Goal: Information Seeking & Learning: Learn about a topic

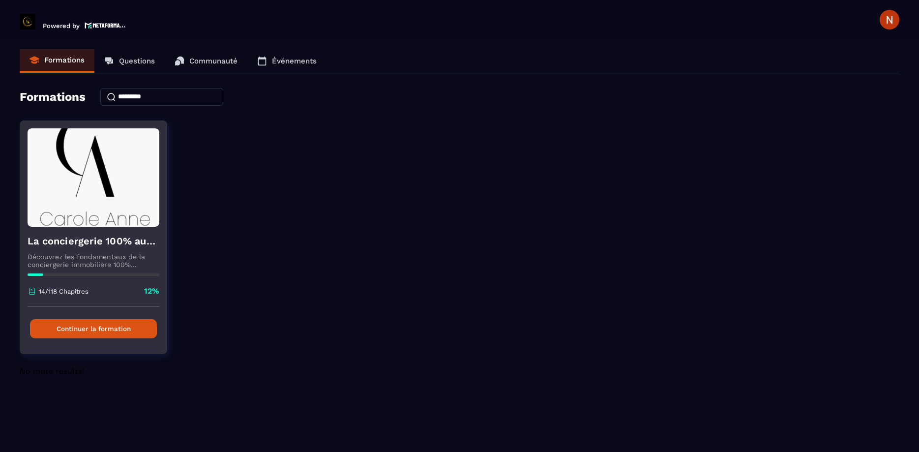
click at [139, 321] on button "Continuer la formation" at bounding box center [93, 328] width 127 height 19
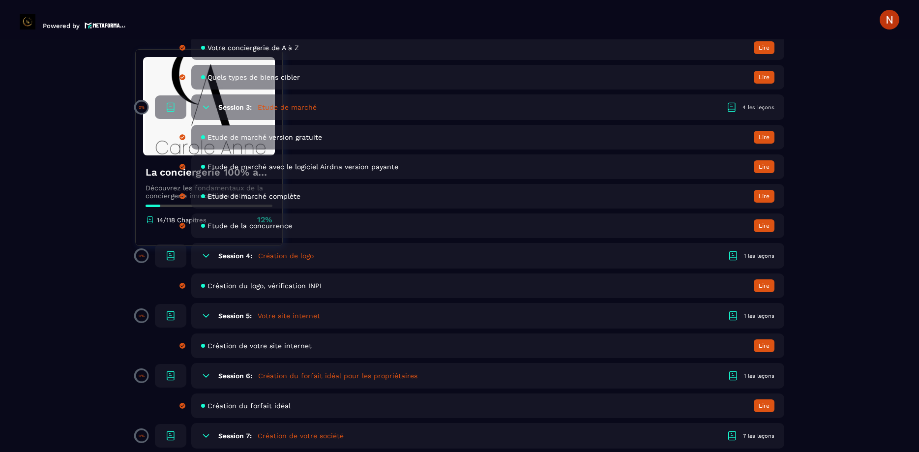
scroll to position [504, 0]
click at [206, 318] on icon at bounding box center [206, 317] width 6 height 3
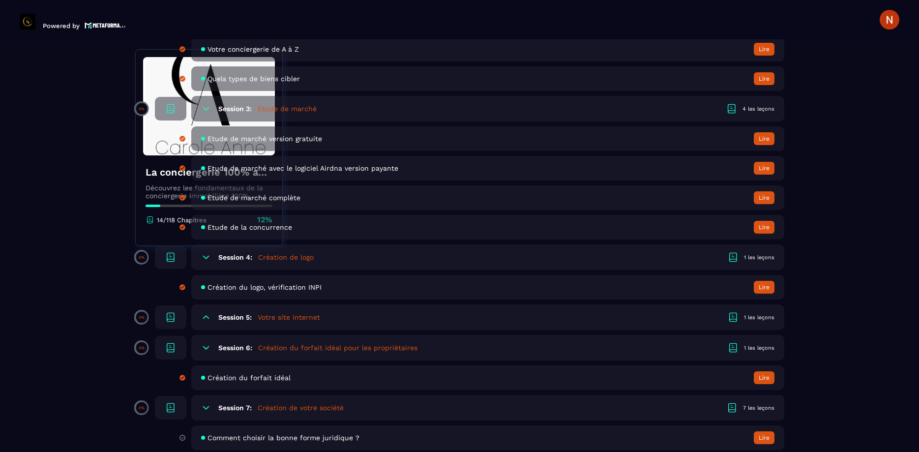
click at [277, 318] on h5 "Votre site internet" at bounding box center [289, 317] width 62 height 10
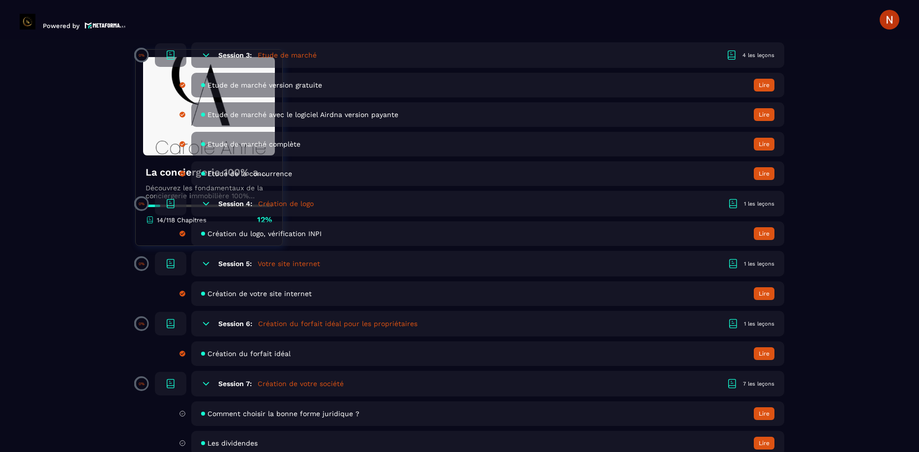
scroll to position [560, 0]
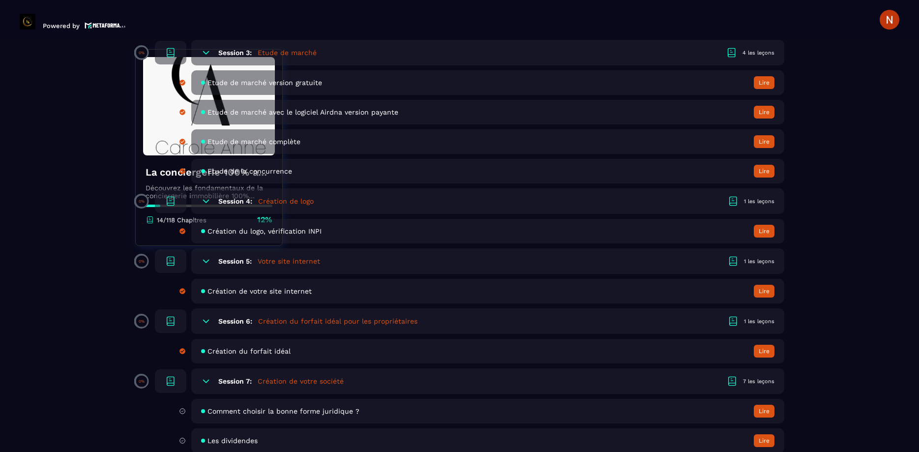
click at [246, 292] on span "Création de votre site internet" at bounding box center [259, 291] width 104 height 8
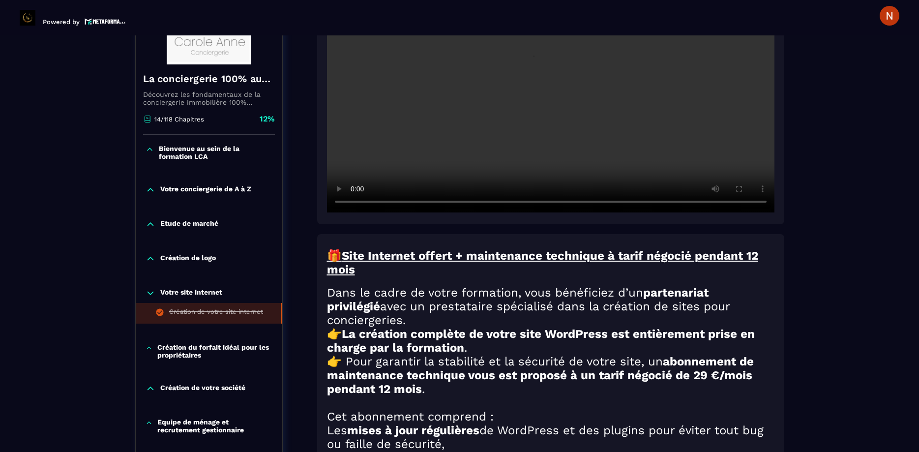
scroll to position [317, 0]
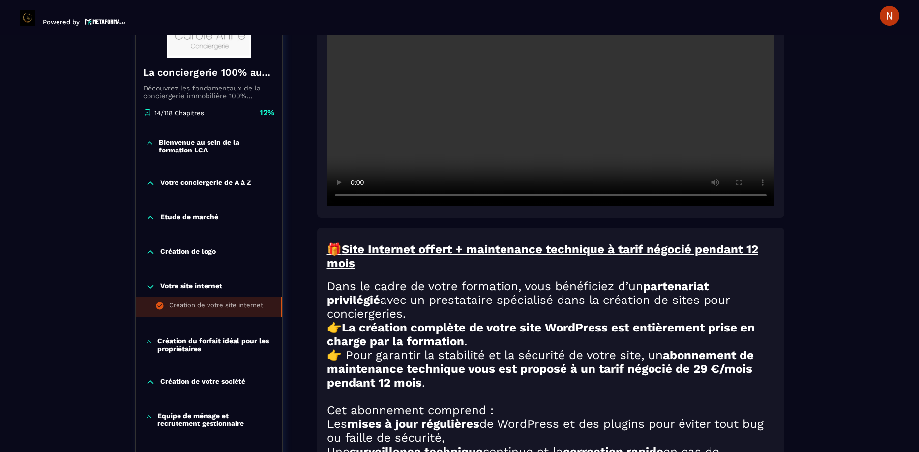
click at [148, 337] on icon at bounding box center [149, 342] width 7 height 10
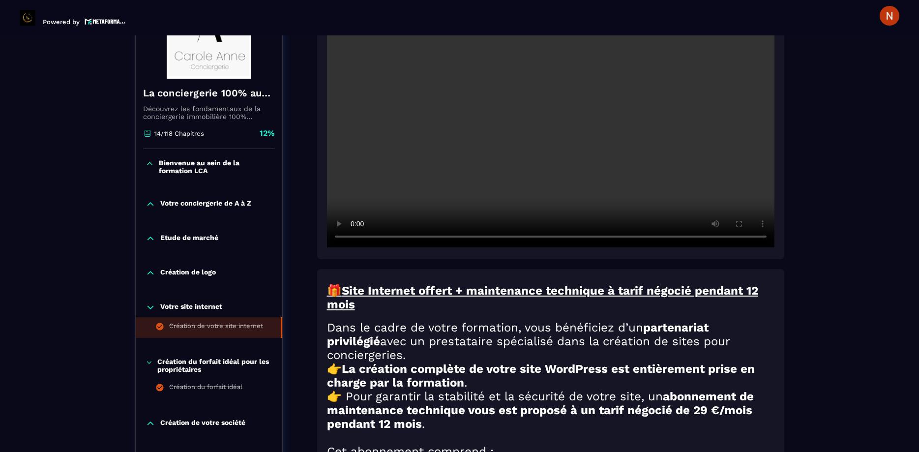
scroll to position [261, 0]
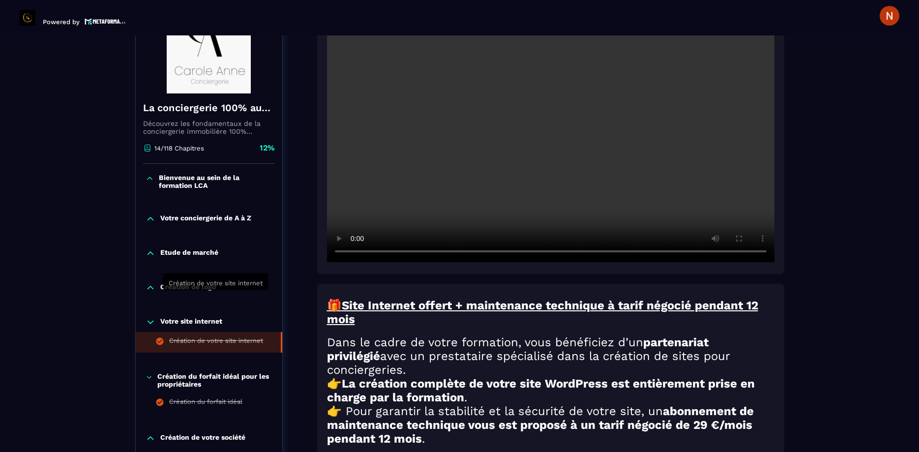
click at [244, 337] on div "Création de votre site internet" at bounding box center [216, 342] width 94 height 11
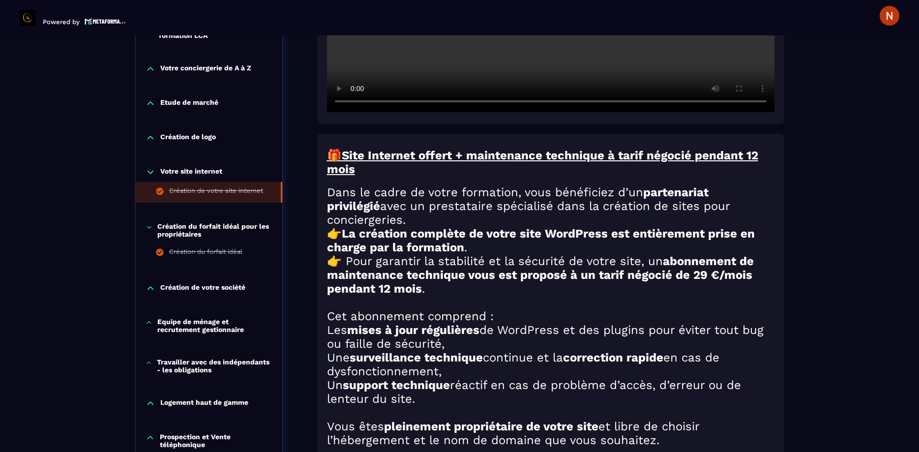
scroll to position [429, 0]
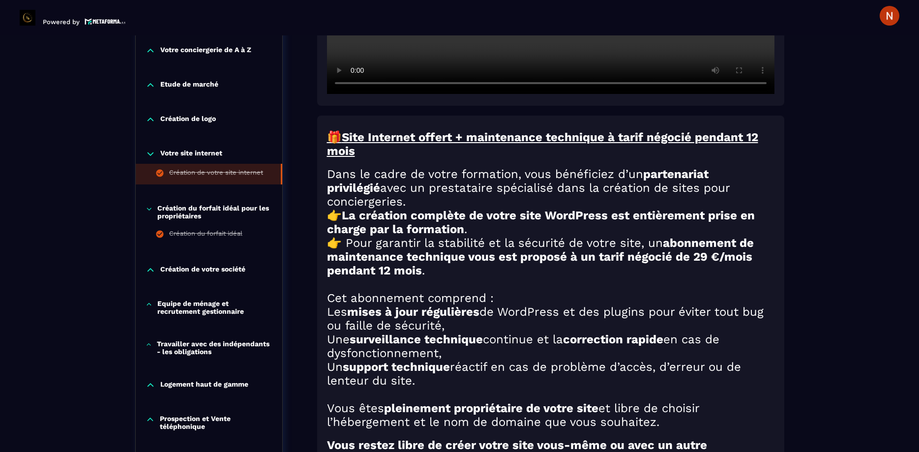
click at [151, 265] on icon at bounding box center [151, 270] width 10 height 10
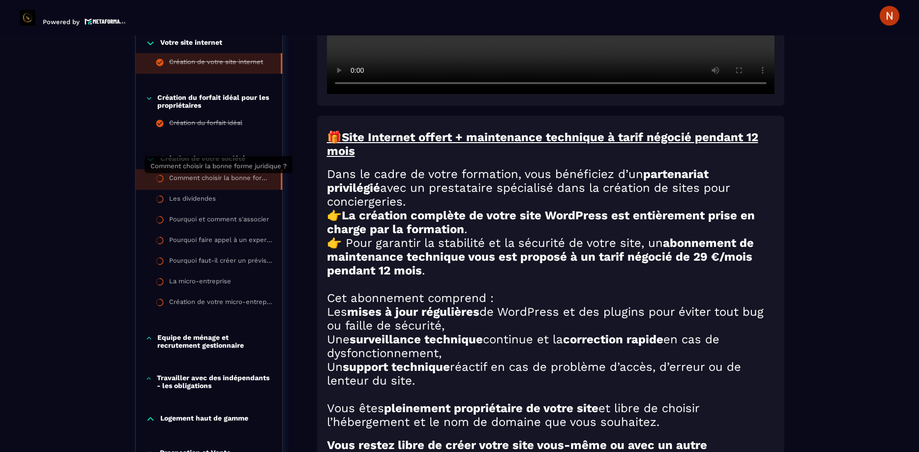
click at [182, 180] on div "Comment choisir la bonne forme juridique ?" at bounding box center [220, 179] width 102 height 11
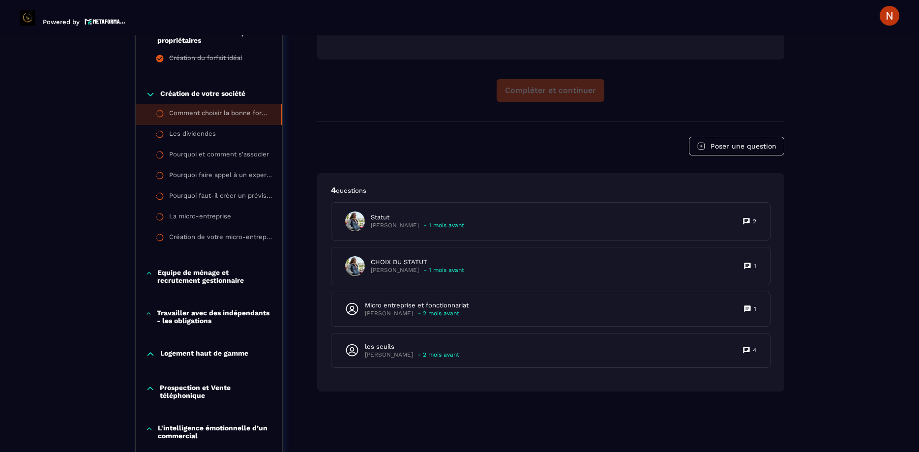
scroll to position [495, 0]
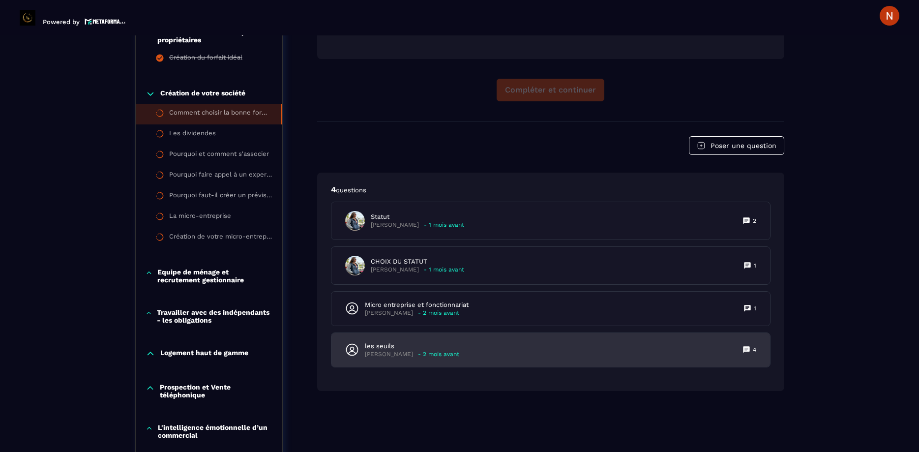
click at [438, 351] on p "- 2 mois avant" at bounding box center [438, 354] width 41 height 7
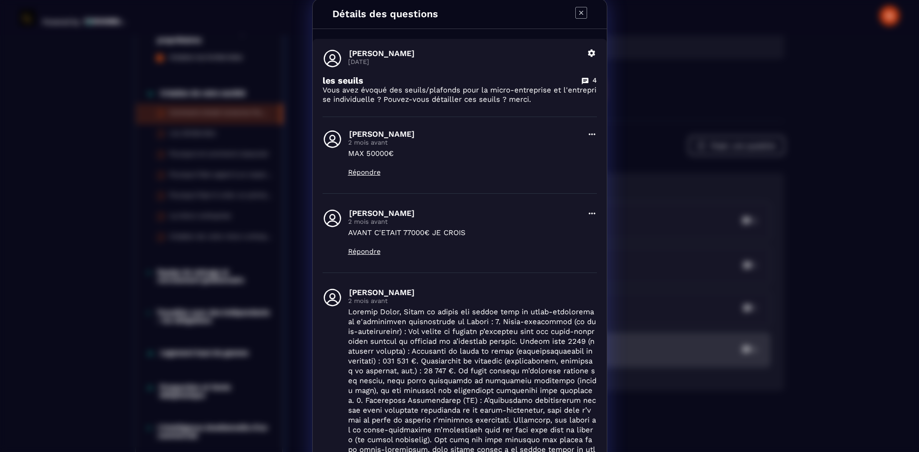
scroll to position [0, 0]
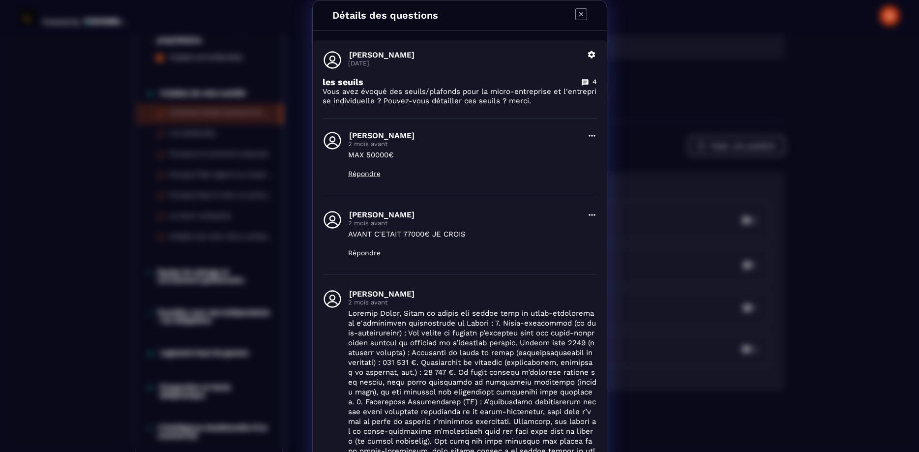
click at [576, 13] on icon "Modal window" at bounding box center [581, 14] width 12 height 12
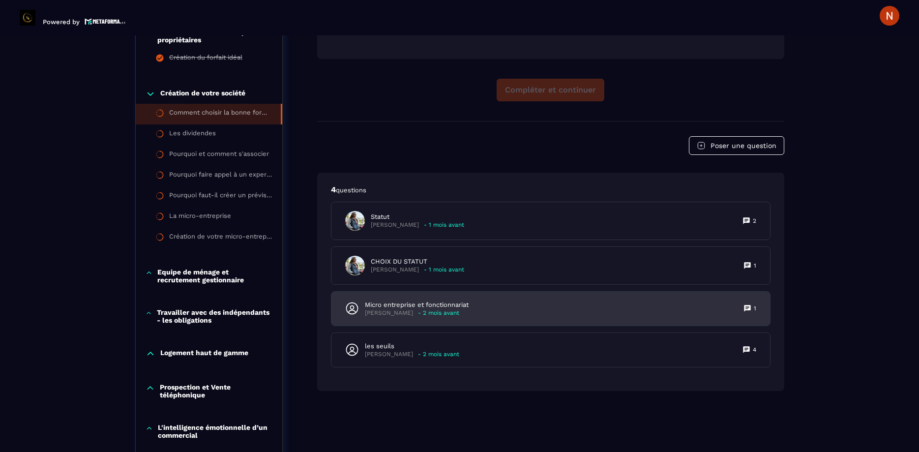
click at [388, 309] on p "[PERSON_NAME]" at bounding box center [389, 312] width 48 height 7
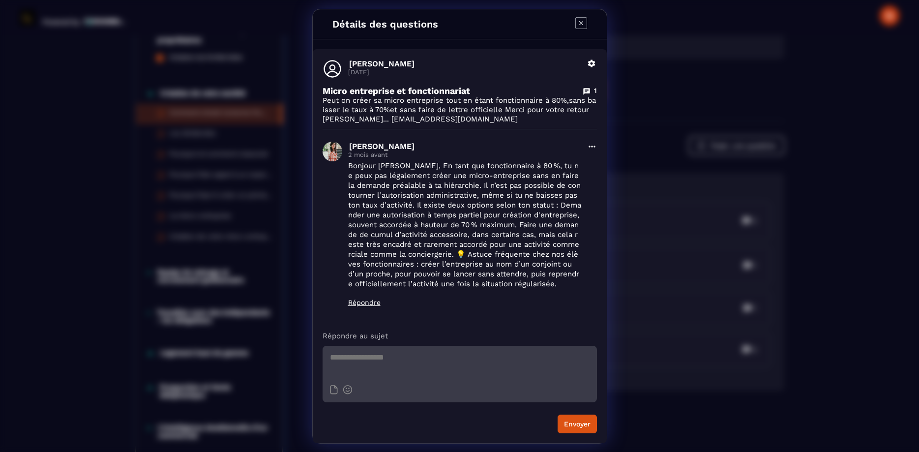
click at [578, 21] on icon "Modal window" at bounding box center [581, 23] width 12 height 12
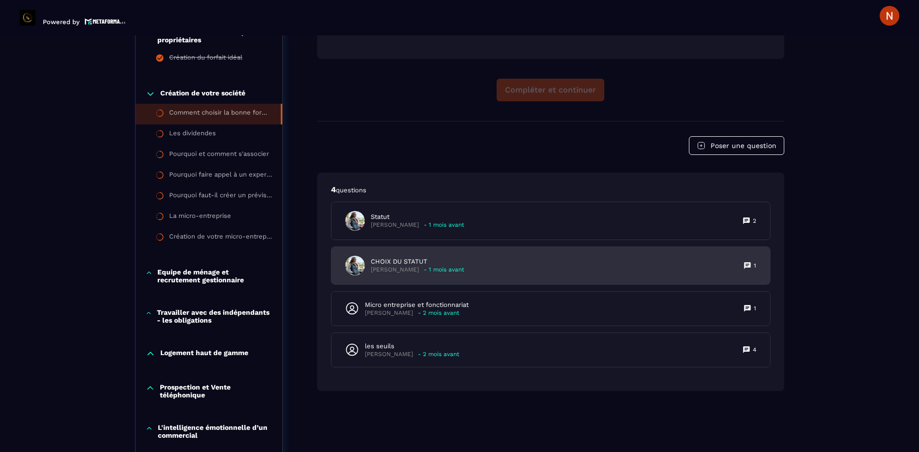
click at [386, 257] on p "CHOIX DU STATUT" at bounding box center [417, 261] width 93 height 9
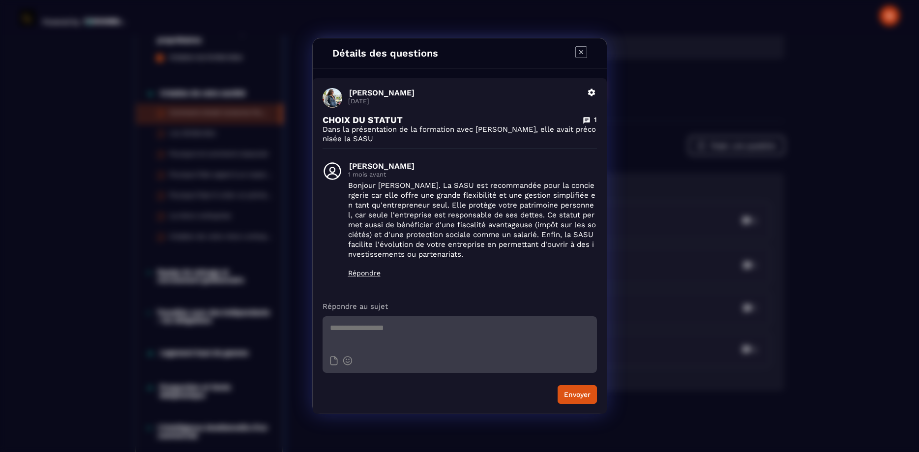
click at [578, 51] on icon "Modal window" at bounding box center [581, 52] width 12 height 12
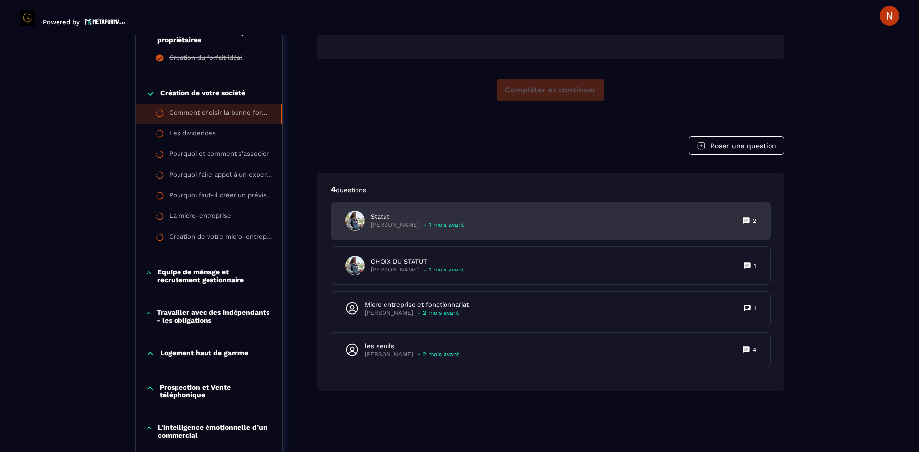
click at [389, 212] on p "Statut" at bounding box center [417, 216] width 93 height 9
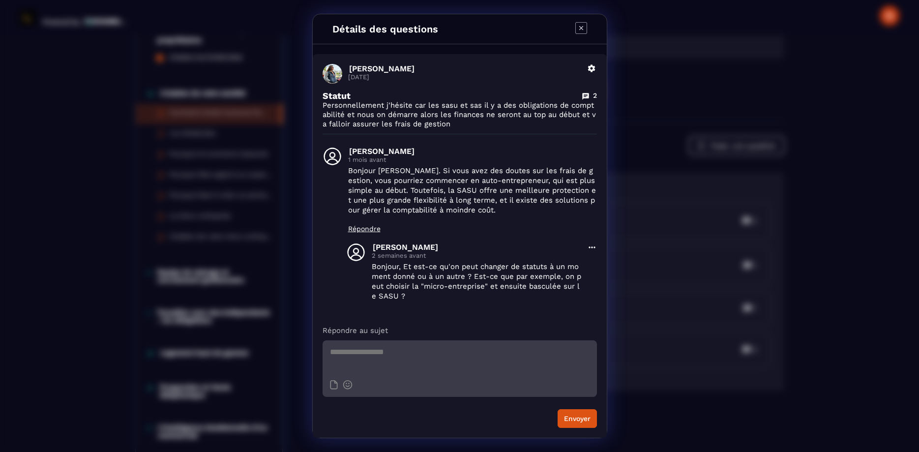
click at [579, 28] on icon "Modal window" at bounding box center [581, 28] width 12 height 12
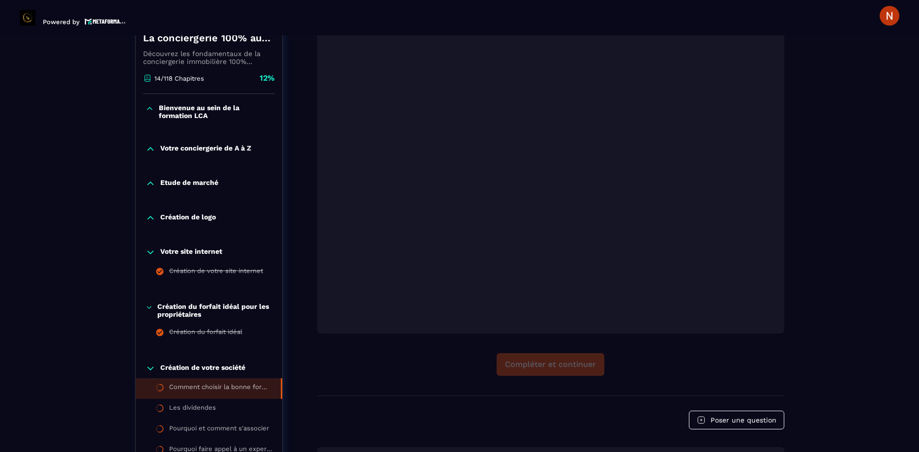
scroll to position [224, 0]
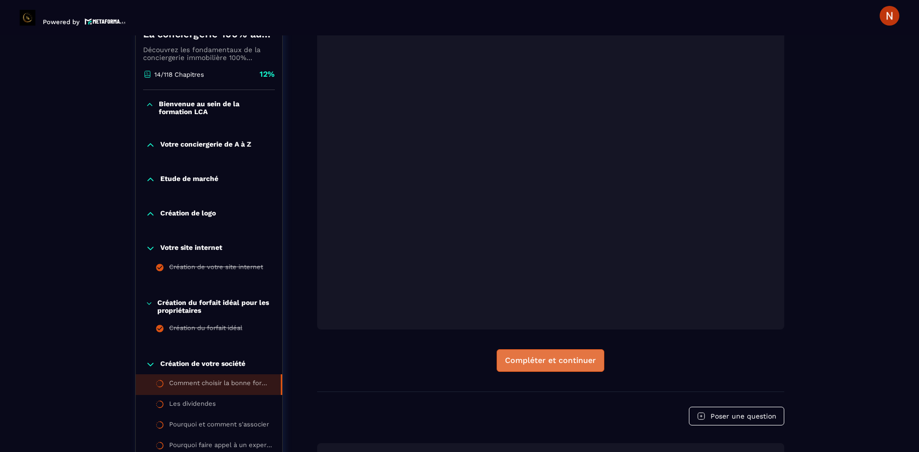
click at [575, 355] on div "Compléter et continuer" at bounding box center [550, 360] width 91 height 10
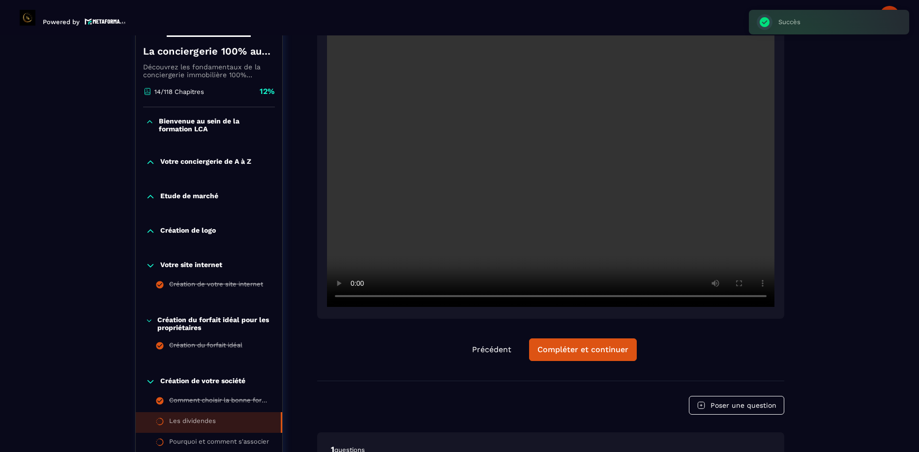
scroll to position [214, 0]
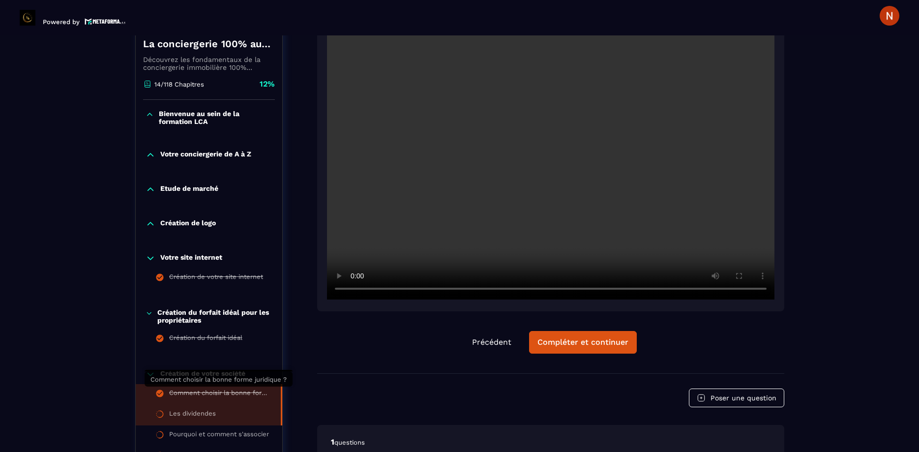
click at [204, 392] on div "Comment choisir la bonne forme juridique ?" at bounding box center [220, 394] width 102 height 11
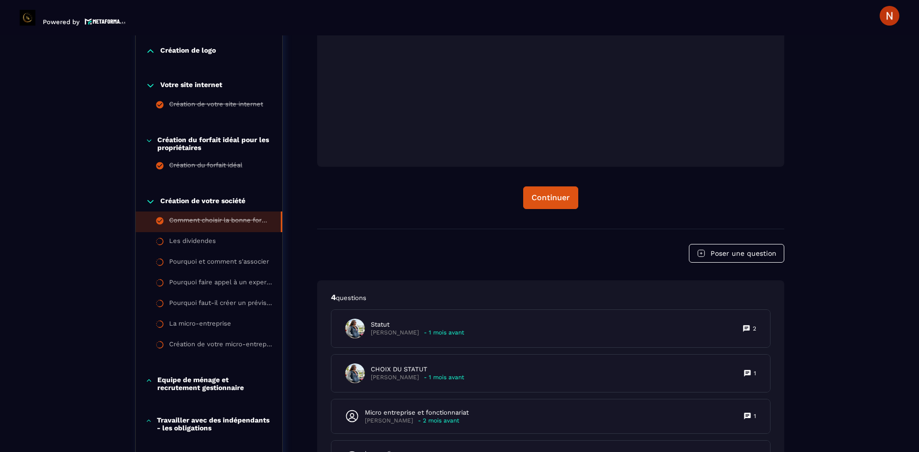
scroll to position [383, 0]
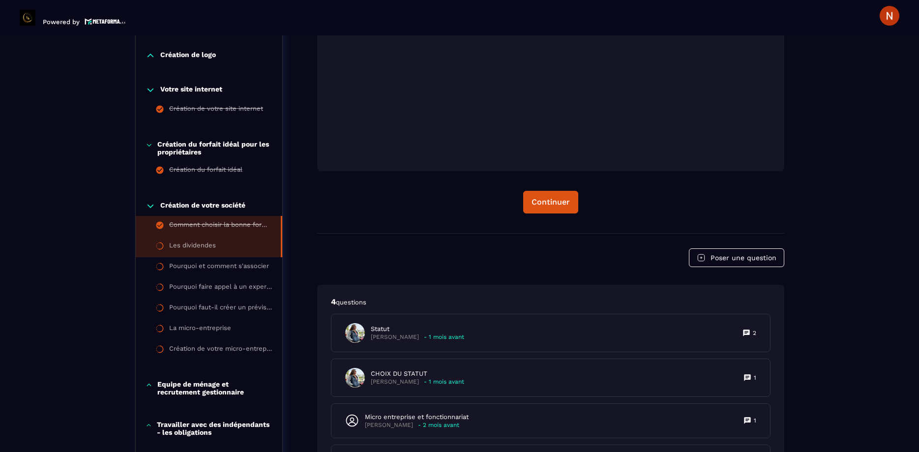
click at [212, 248] on div "Les dividendes" at bounding box center [192, 246] width 47 height 11
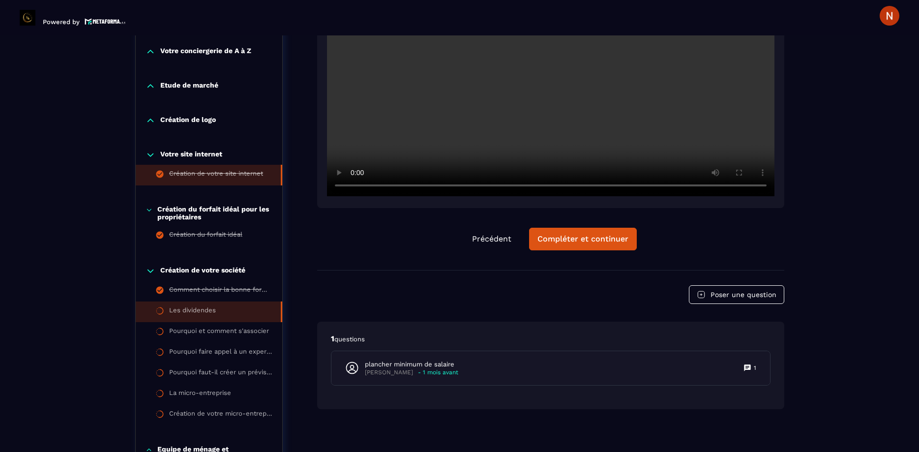
scroll to position [326, 0]
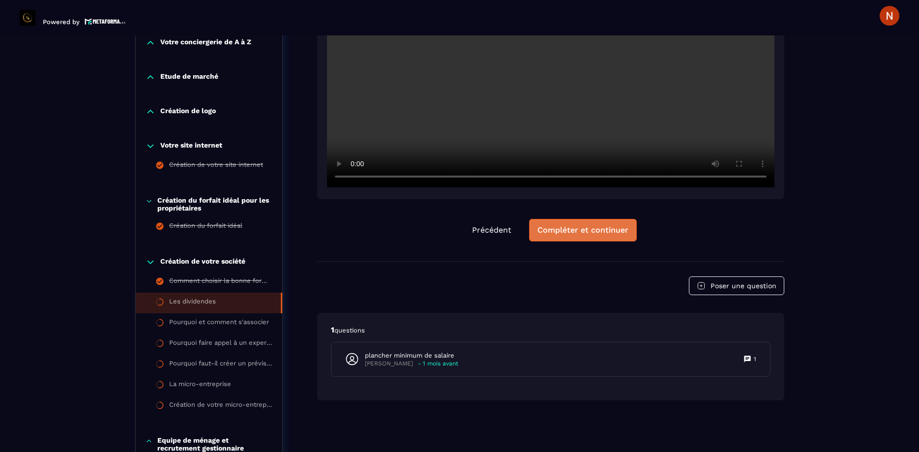
click at [563, 233] on div "Compléter et continuer" at bounding box center [582, 230] width 91 height 10
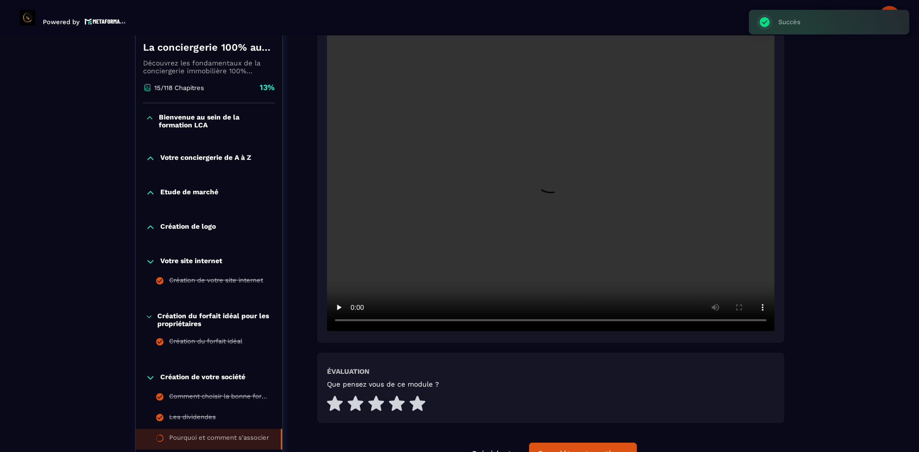
scroll to position [214, 0]
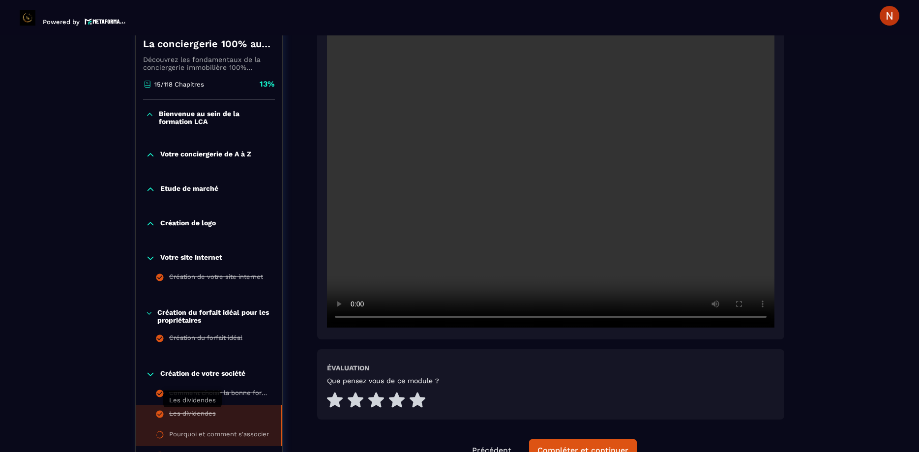
click at [186, 413] on div "Les dividendes" at bounding box center [192, 415] width 47 height 11
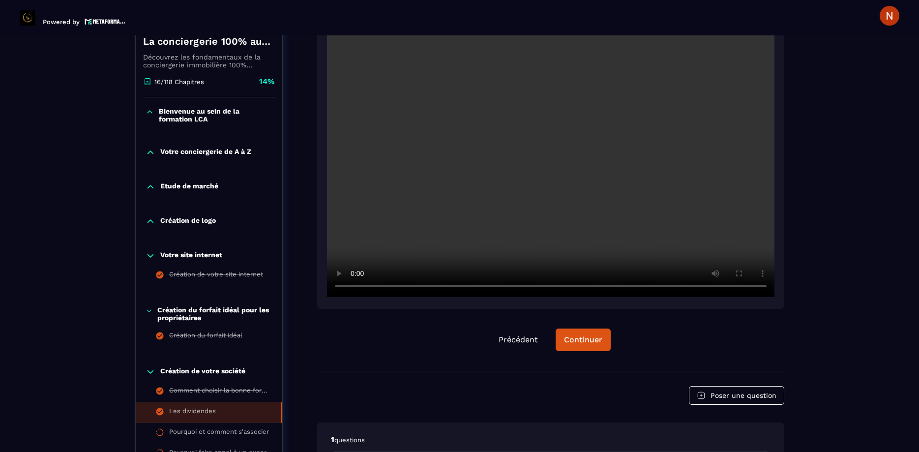
scroll to position [214, 0]
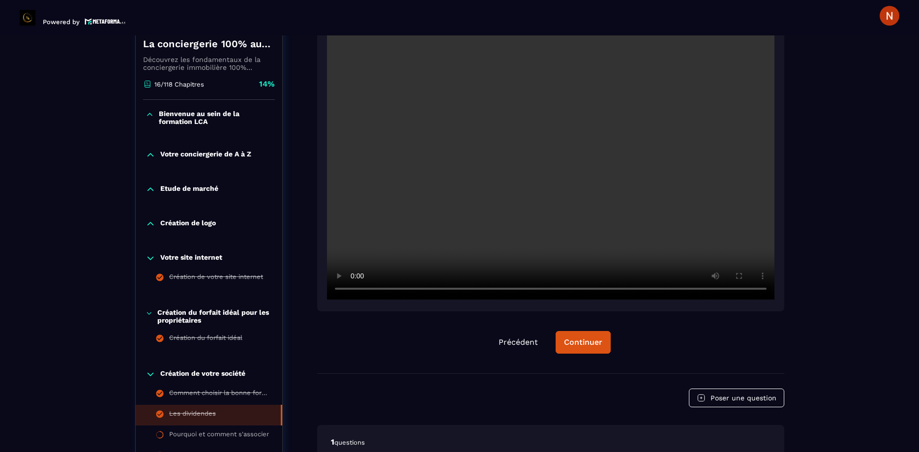
click at [765, 144] on div at bounding box center [550, 148] width 467 height 325
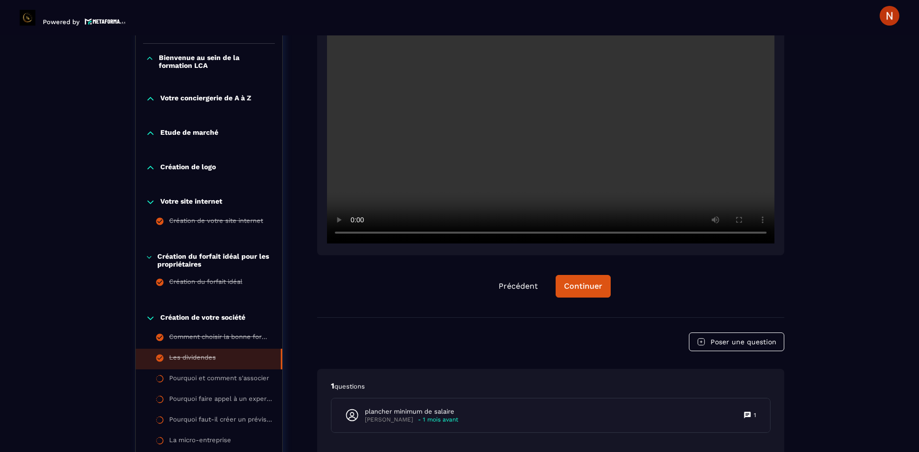
scroll to position [383, 0]
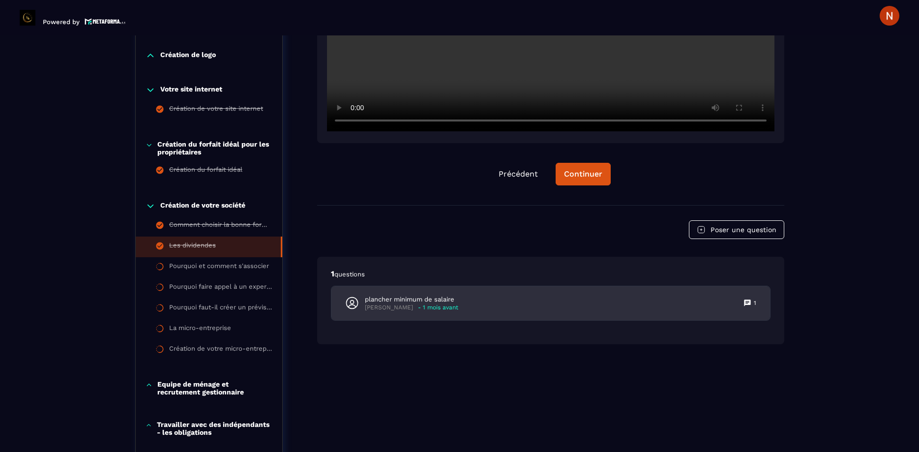
click at [373, 298] on p "plancher minimum de salaire" at bounding box center [411, 299] width 93 height 9
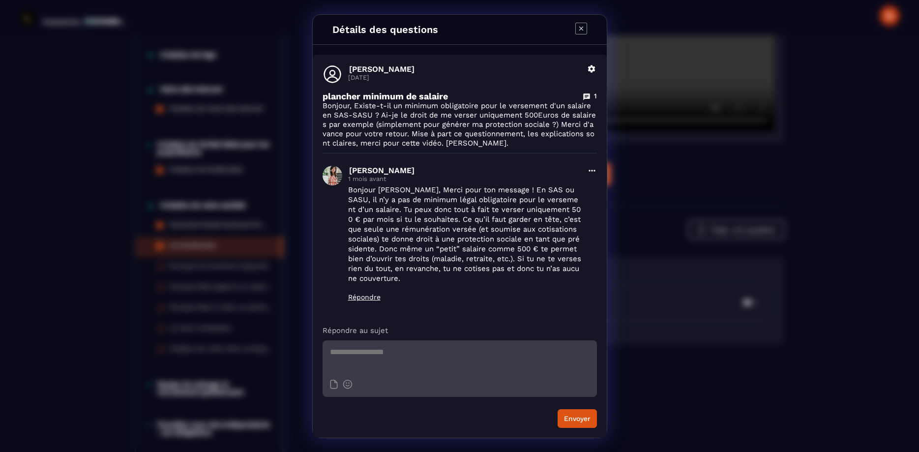
click at [579, 27] on icon "Modal window" at bounding box center [581, 29] width 12 height 12
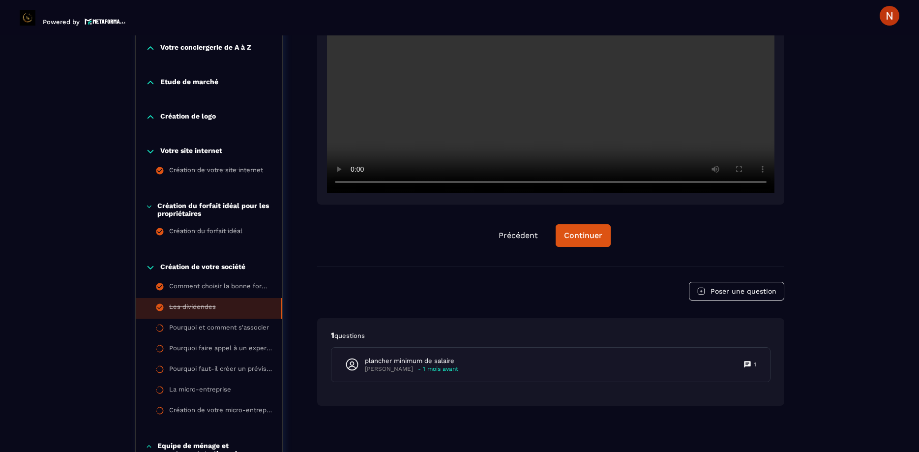
scroll to position [336, 0]
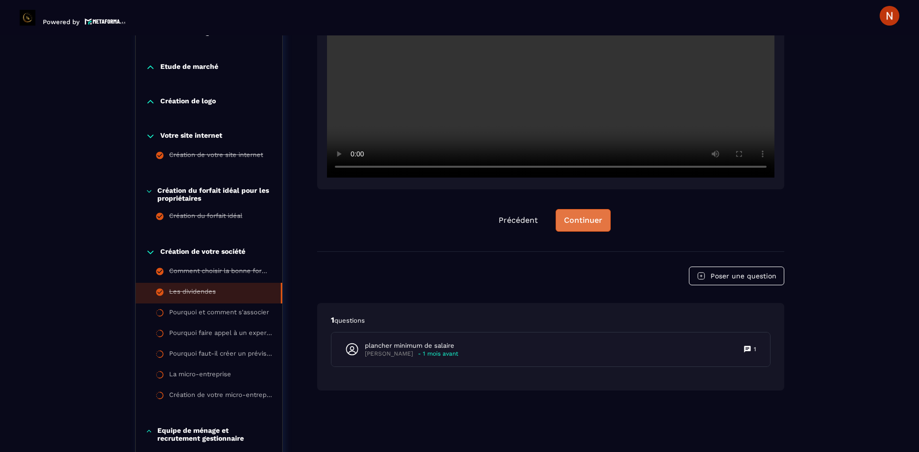
click at [587, 222] on div "Continuer" at bounding box center [583, 220] width 38 height 10
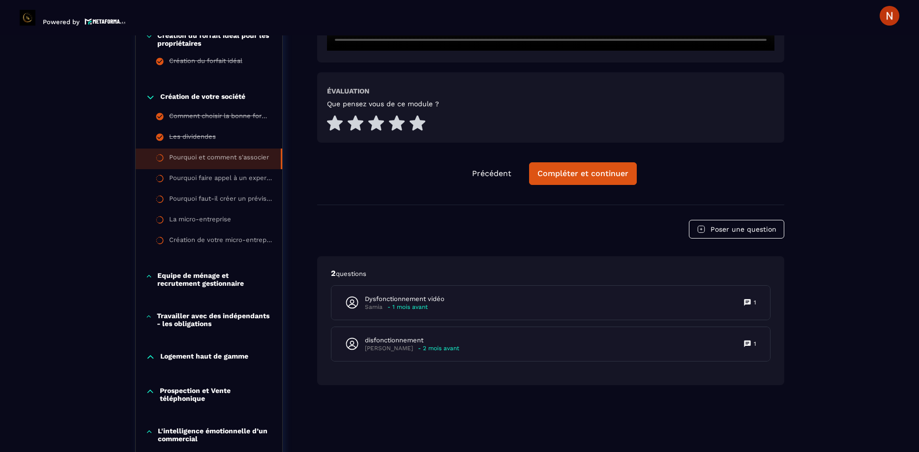
scroll to position [495, 0]
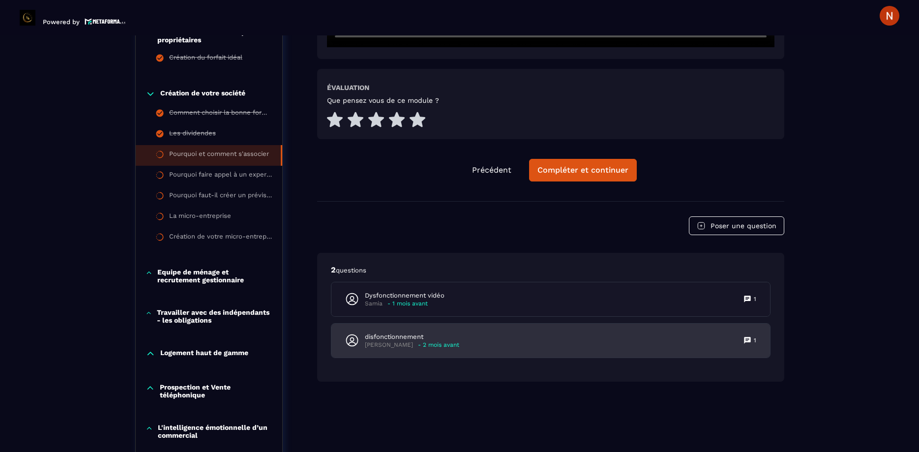
click at [395, 332] on p "disfonctionnement" at bounding box center [412, 336] width 94 height 9
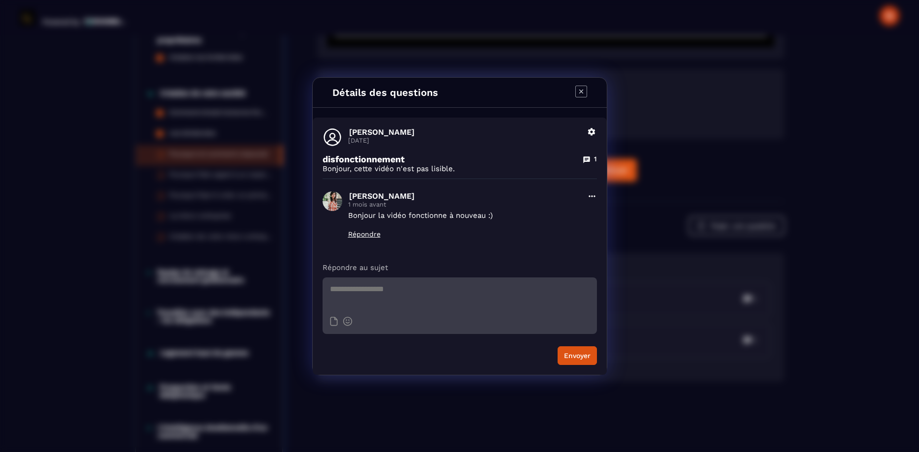
click at [579, 88] on icon "Modal window" at bounding box center [581, 92] width 12 height 12
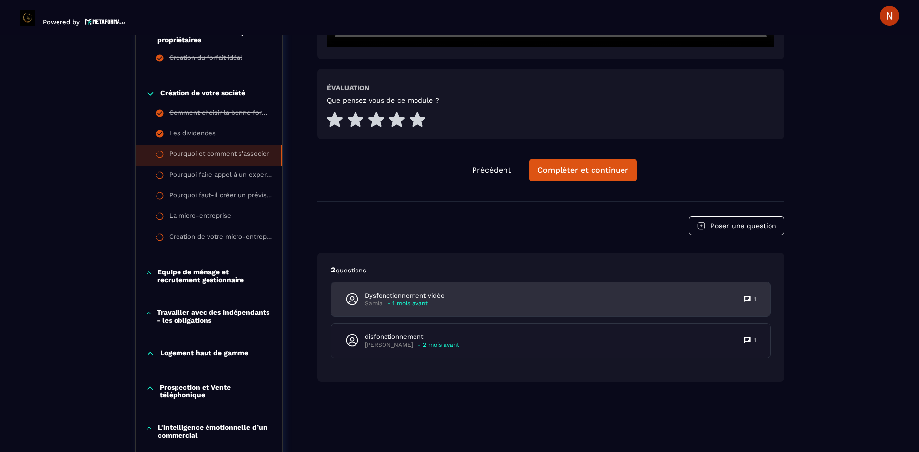
click at [413, 300] on p "- 1 mois avant" at bounding box center [407, 303] width 40 height 7
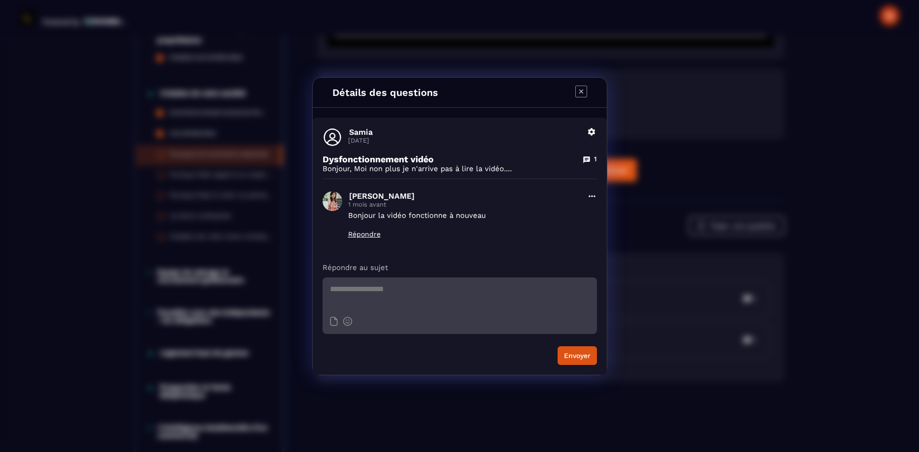
click at [584, 91] on icon "Modal window" at bounding box center [581, 92] width 12 height 12
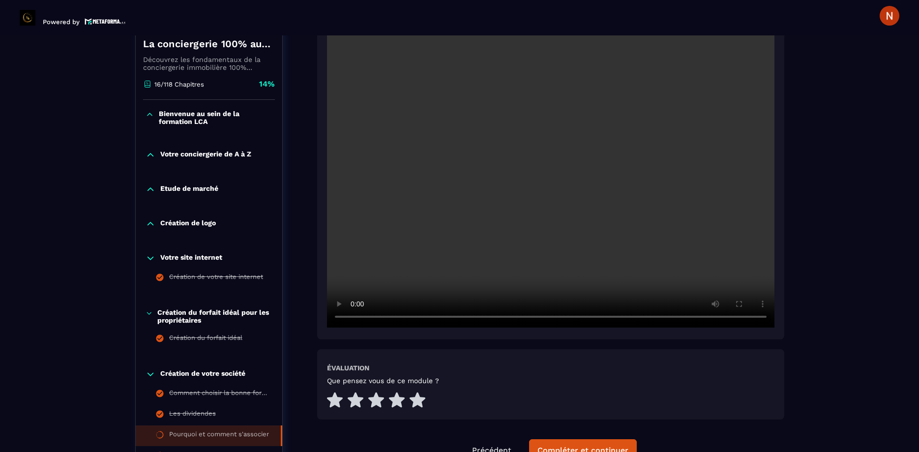
scroll to position [383, 0]
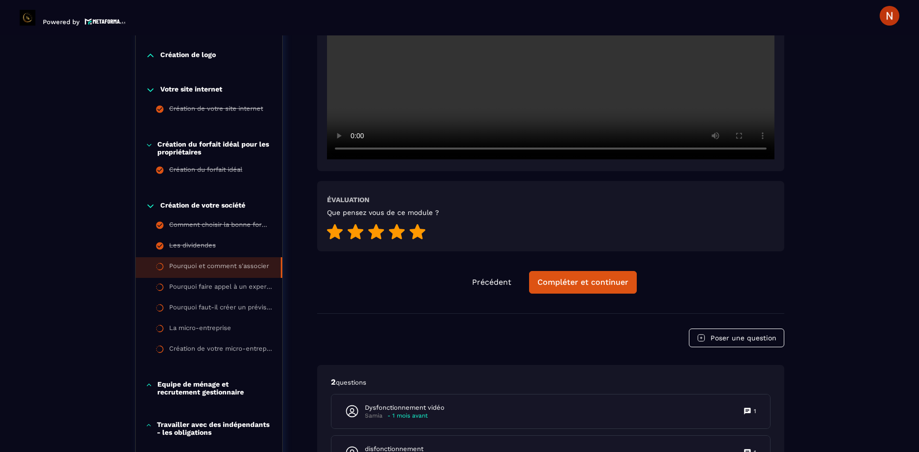
click at [416, 224] on icon at bounding box center [418, 231] width 16 height 15
click at [609, 277] on div "Compléter et continuer" at bounding box center [582, 282] width 91 height 10
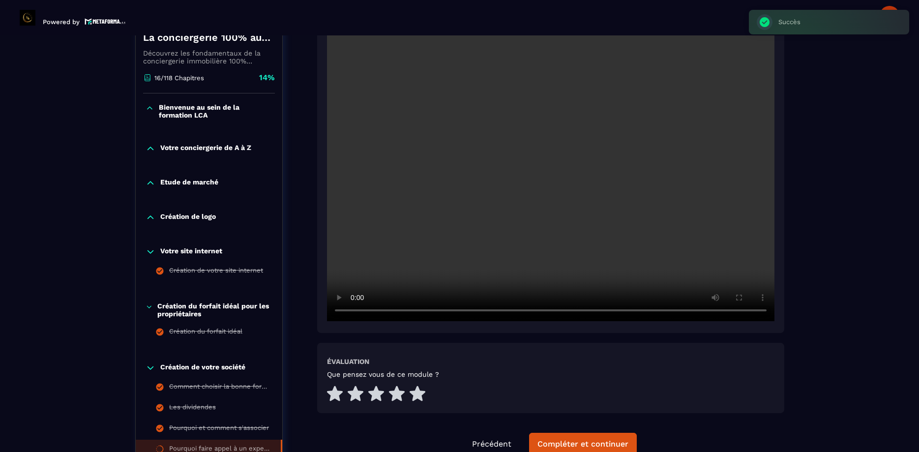
scroll to position [389, 0]
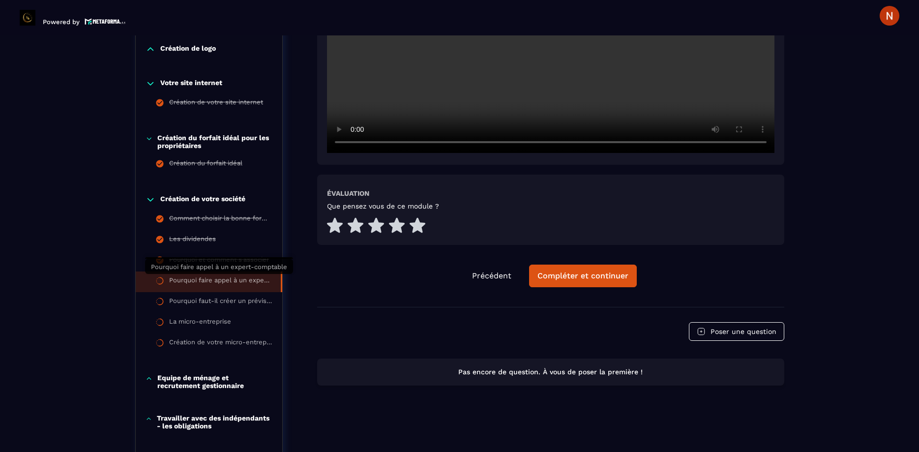
click at [220, 281] on div "Pourquoi faire appel à un expert-comptable" at bounding box center [220, 281] width 102 height 11
click at [224, 283] on div "Pourquoi faire appel à un expert-comptable" at bounding box center [220, 281] width 102 height 11
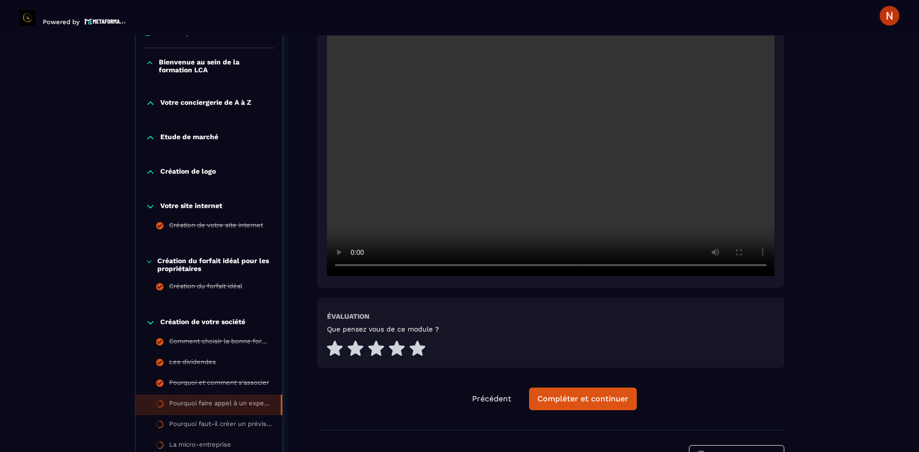
scroll to position [277, 0]
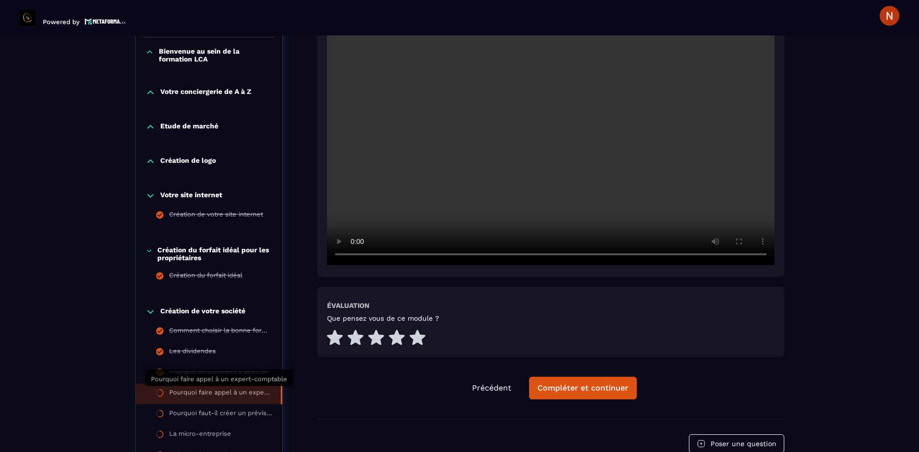
click at [225, 395] on div "Pourquoi faire appel à un expert-comptable" at bounding box center [220, 393] width 102 height 11
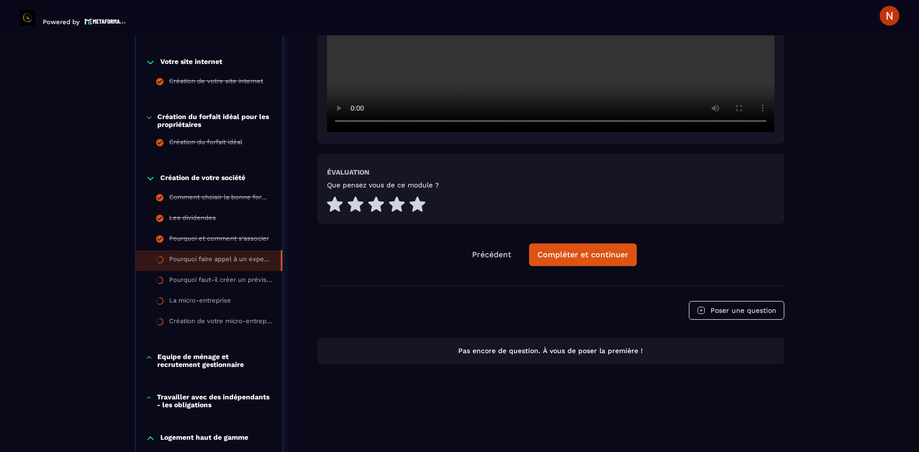
scroll to position [389, 0]
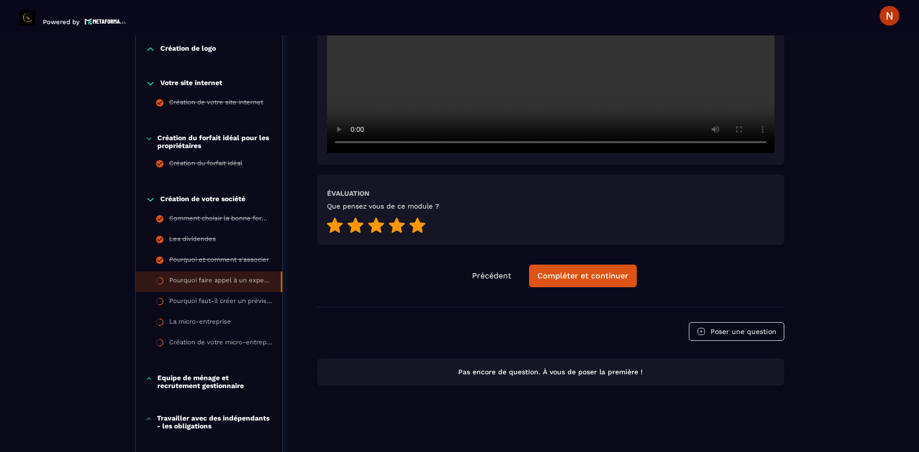
click at [416, 217] on icon at bounding box center [418, 224] width 16 height 15
click at [581, 271] on div "Compléter et continuer" at bounding box center [582, 276] width 91 height 10
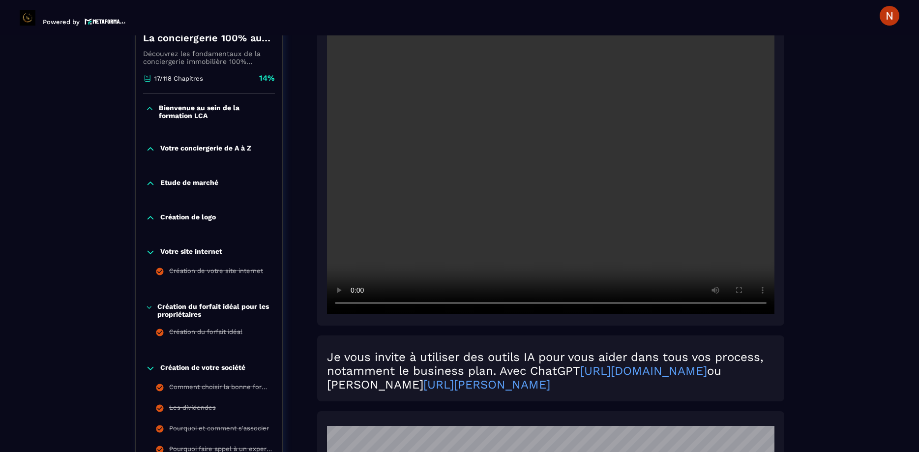
scroll to position [280, 0]
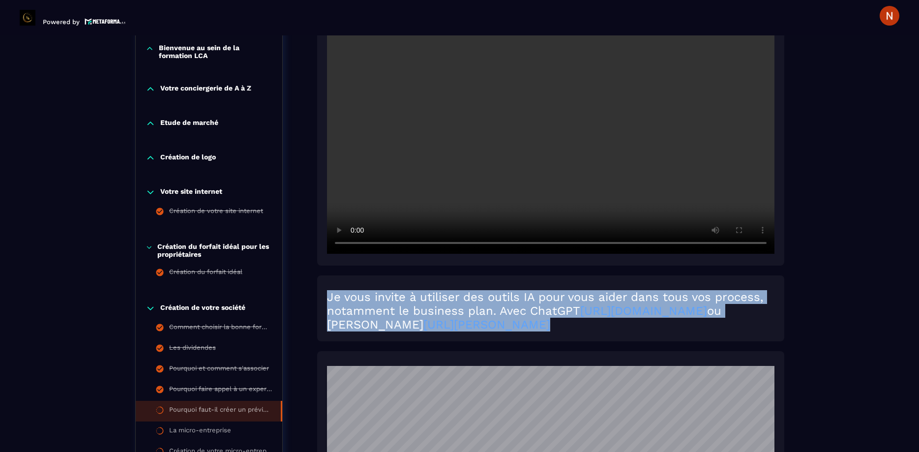
drag, startPoint x: 328, startPoint y: 287, endPoint x: 476, endPoint y: 309, distance: 149.2
click at [476, 309] on h2 "Je vous invite à utiliser des outils IA pour vous aider dans tous vos process, …" at bounding box center [550, 310] width 447 height 41
drag, startPoint x: 436, startPoint y: 283, endPoint x: 330, endPoint y: 284, distance: 106.2
click at [435, 290] on h2 "Je vous invite à utiliser des outils IA pour vous aider dans tous vos process, …" at bounding box center [550, 310] width 447 height 41
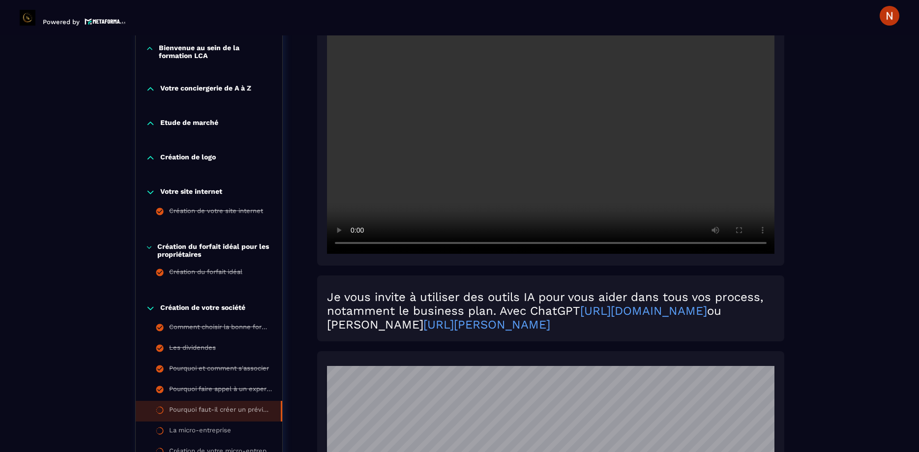
click at [328, 290] on h2 "Je vous invite à utiliser des outils IA pour vous aider dans tous vos process, …" at bounding box center [550, 310] width 447 height 41
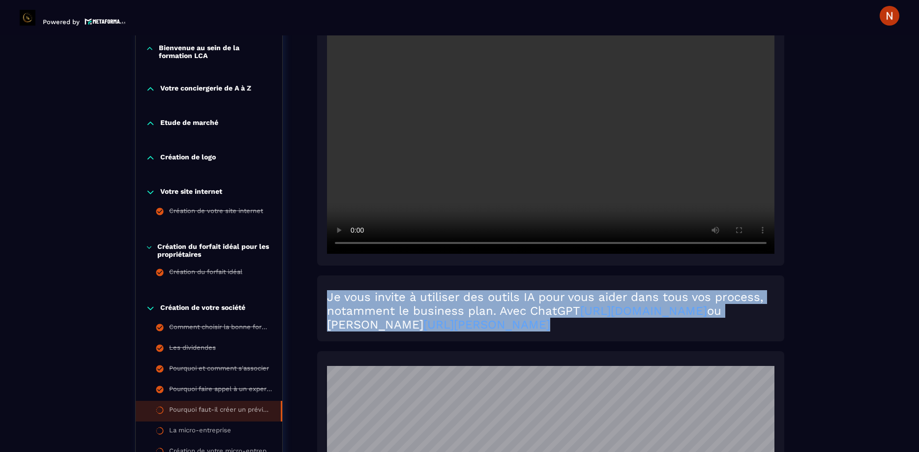
drag, startPoint x: 327, startPoint y: 288, endPoint x: 473, endPoint y: 311, distance: 147.4
click at [473, 311] on h2 "Je vous invite à utiliser des outils IA pour vous aider dans tous vos process, …" at bounding box center [550, 310] width 447 height 41
copy h2 "Je vous invite à utiliser des outils IA pour vous aider dans tous vos process, …"
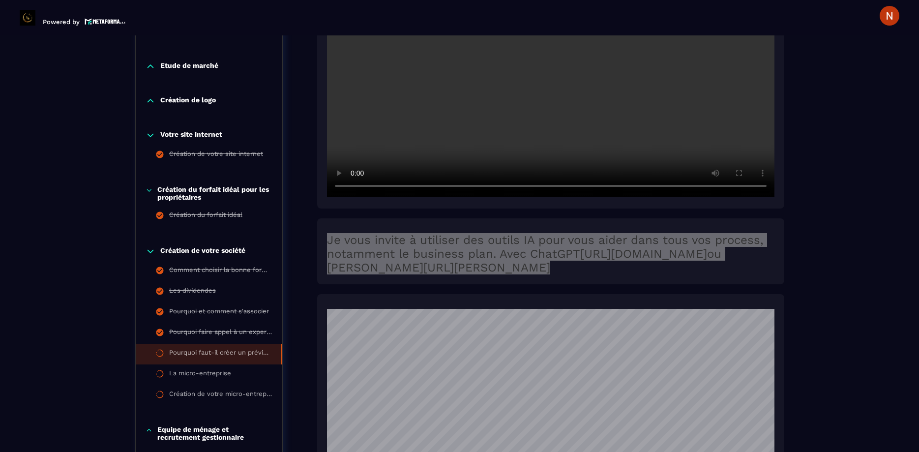
scroll to position [392, 0]
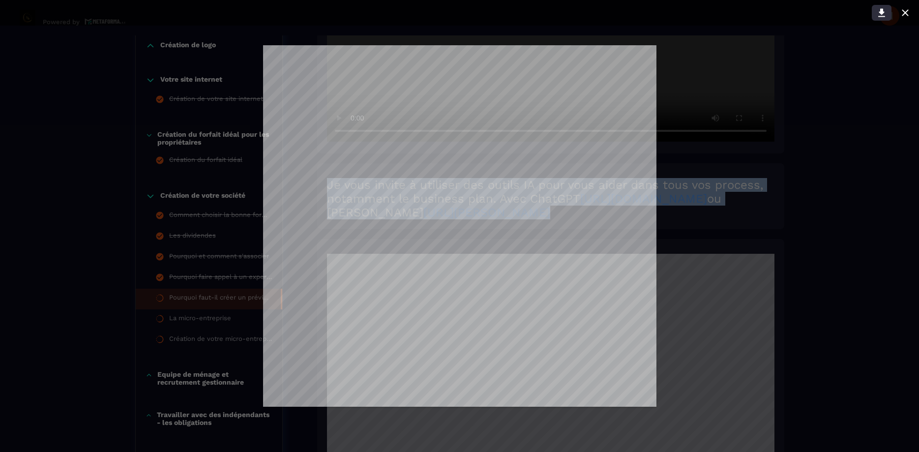
click at [883, 10] on icon at bounding box center [881, 13] width 7 height 8
click at [903, 11] on icon at bounding box center [905, 12] width 6 height 6
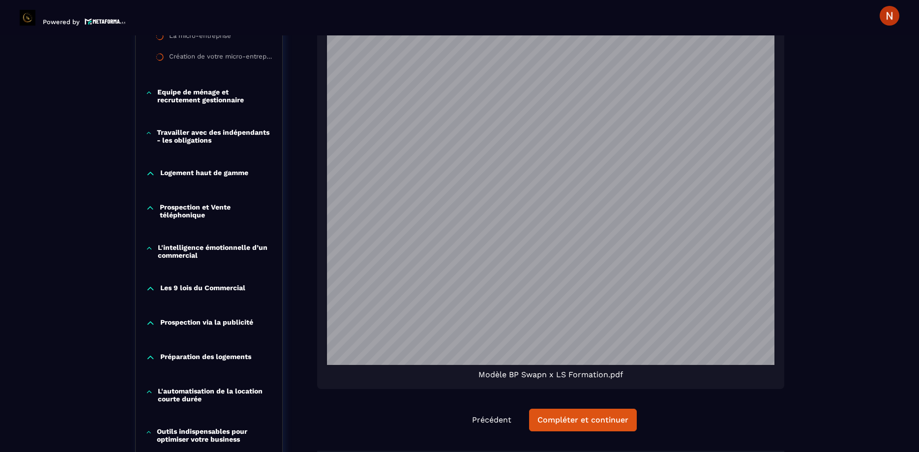
scroll to position [729, 0]
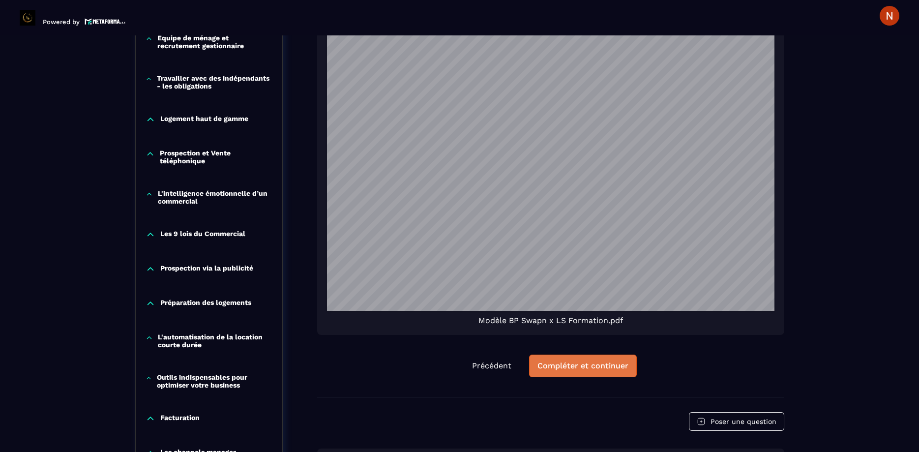
click at [625, 361] on div "Compléter et continuer" at bounding box center [582, 366] width 91 height 10
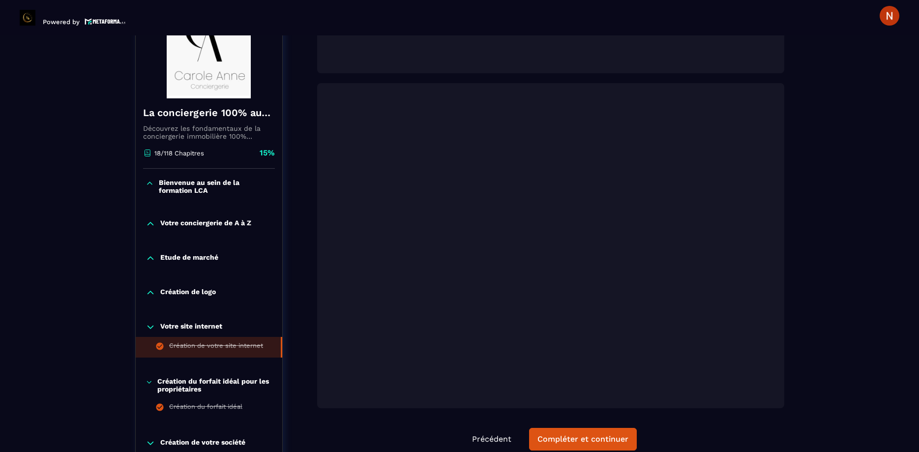
scroll to position [270, 0]
